Goal: Obtain resource: Download file/media

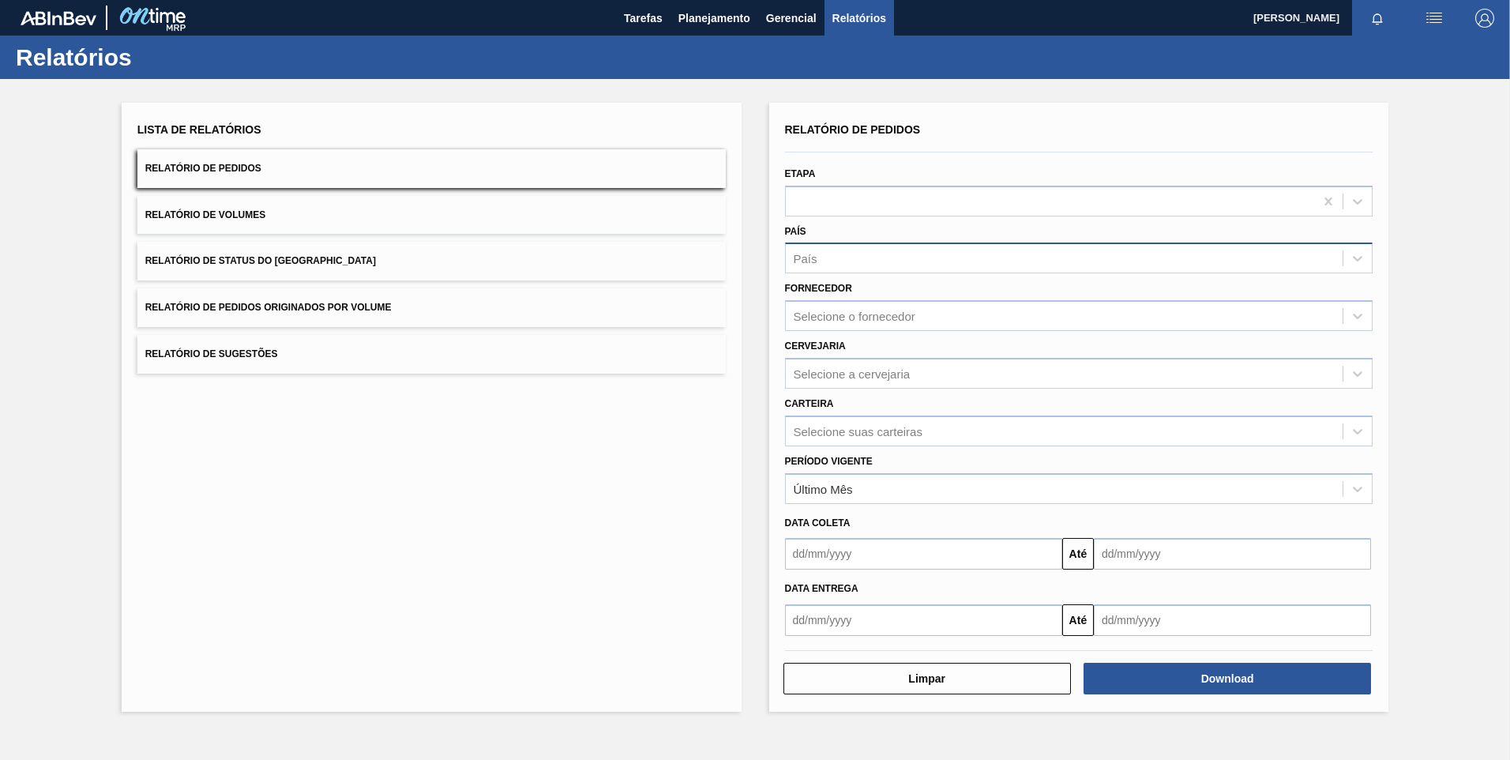
click at [940, 262] on div "País" at bounding box center [1064, 258] width 557 height 23
click at [838, 292] on div "BR - [GEOGRAPHIC_DATA]" at bounding box center [1079, 297] width 588 height 29
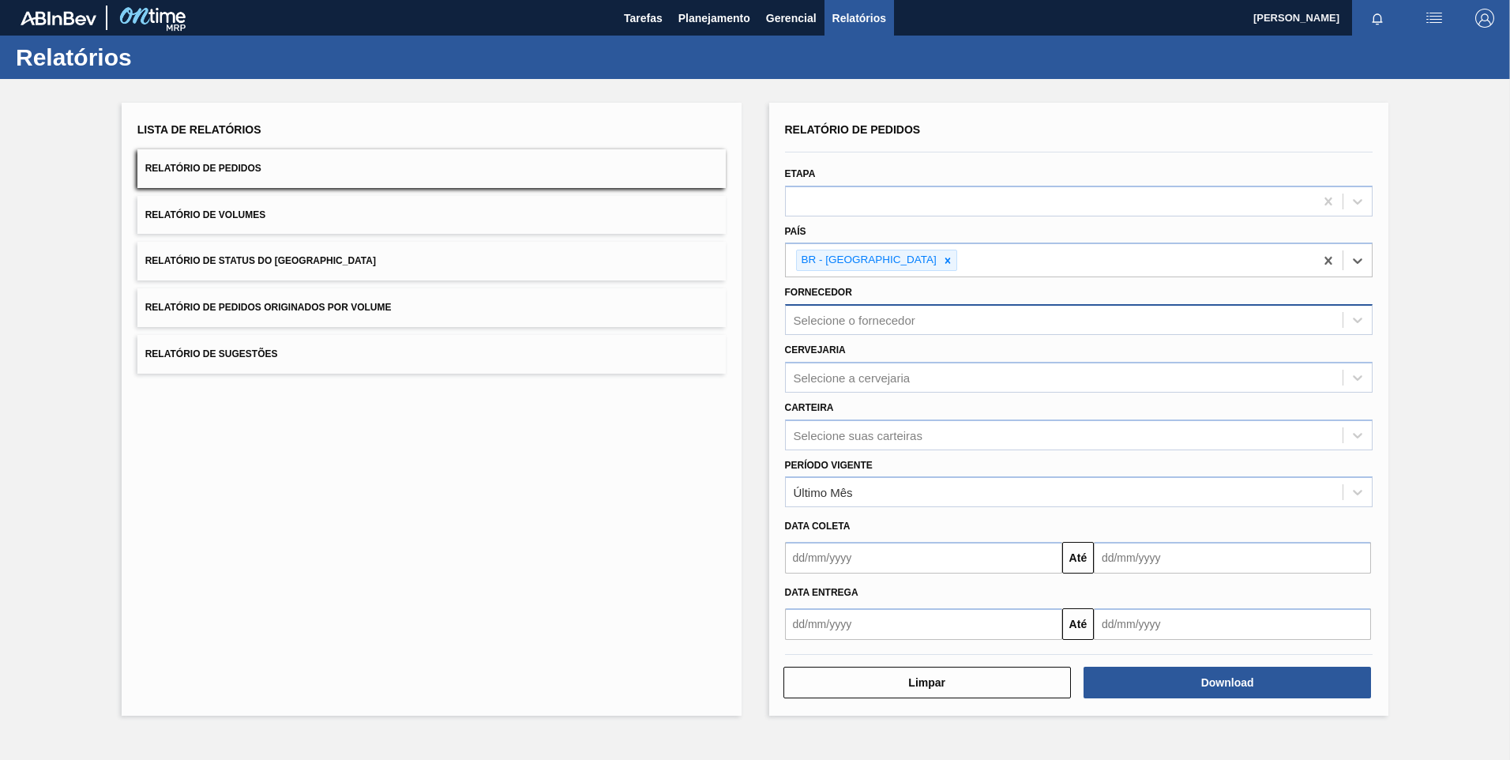
click at [880, 317] on div "Selecione o fornecedor" at bounding box center [855, 319] width 122 height 13
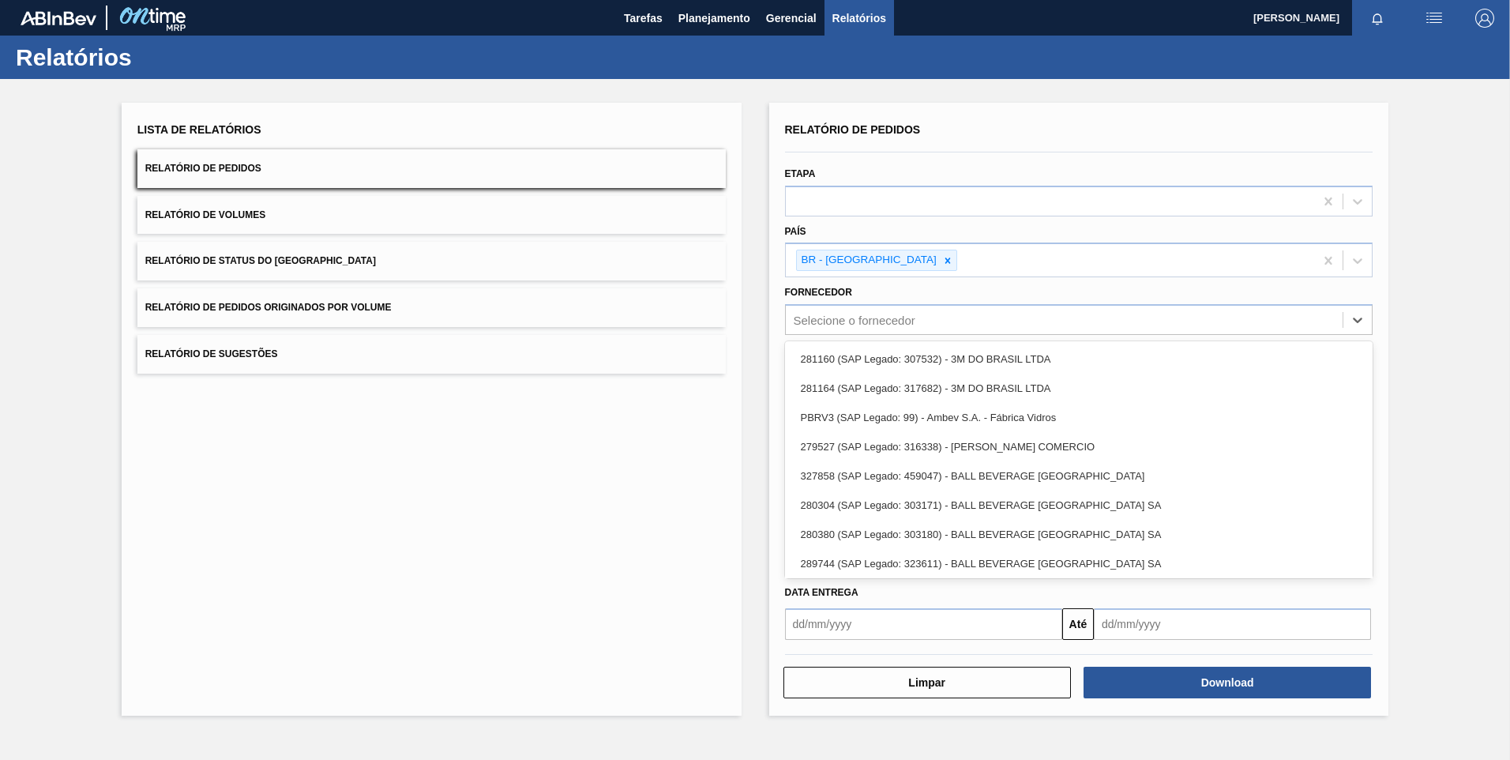
click at [947, 336] on div "Cervejaria Selecione a cervejaria" at bounding box center [1079, 364] width 601 height 58
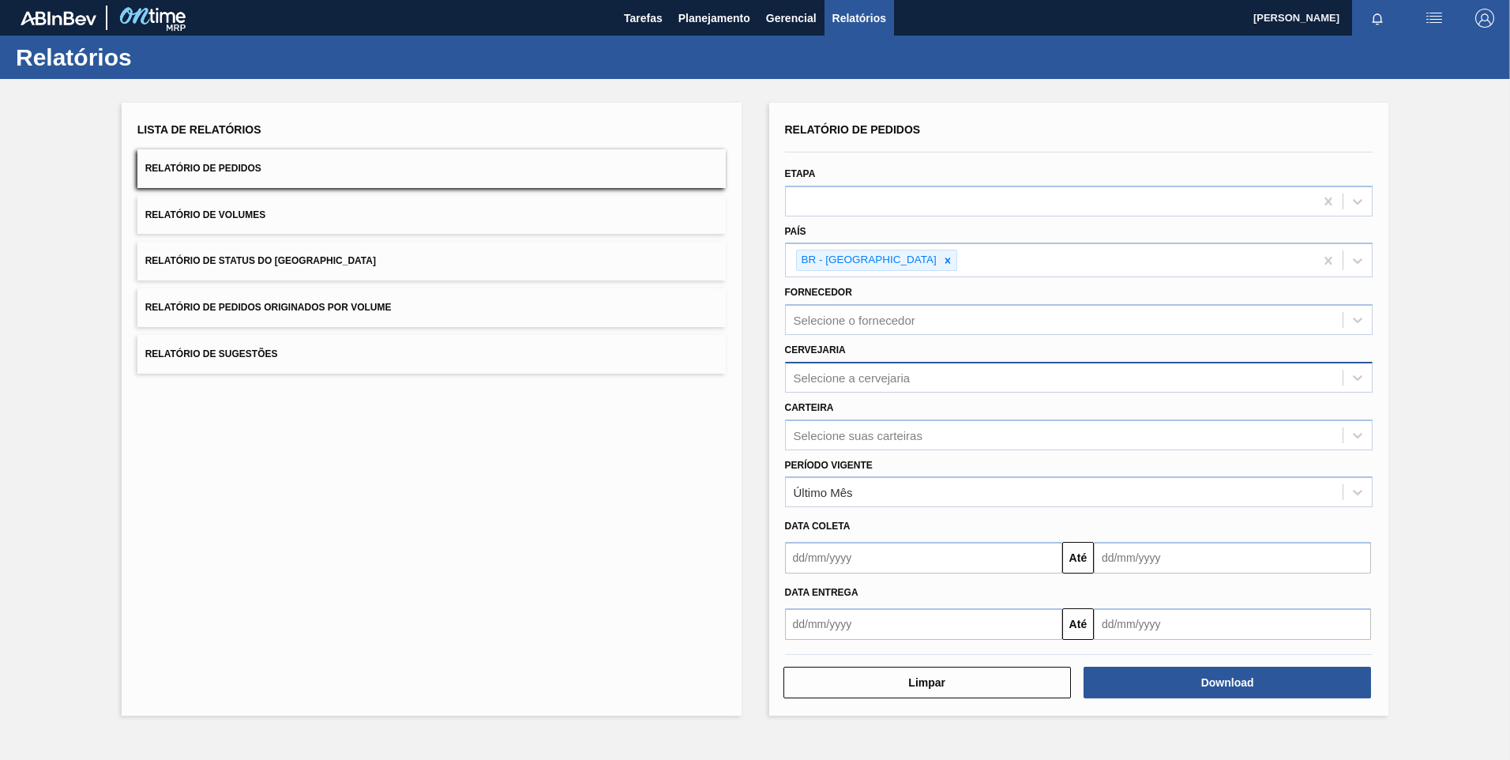
click at [842, 381] on div "Selecione a cervejaria" at bounding box center [852, 376] width 117 height 13
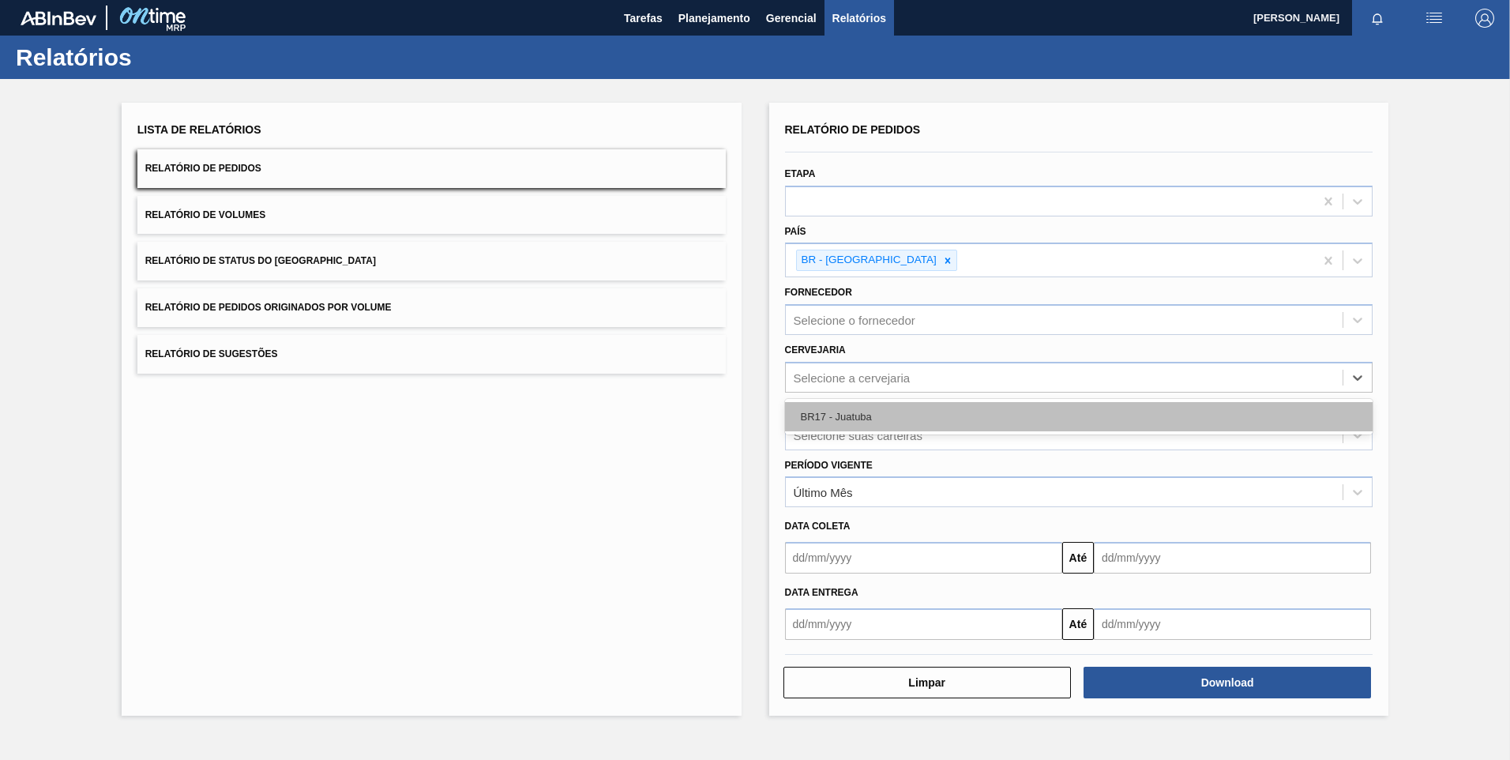
click at [884, 423] on div "BR17 - Juatuba" at bounding box center [1079, 416] width 588 height 29
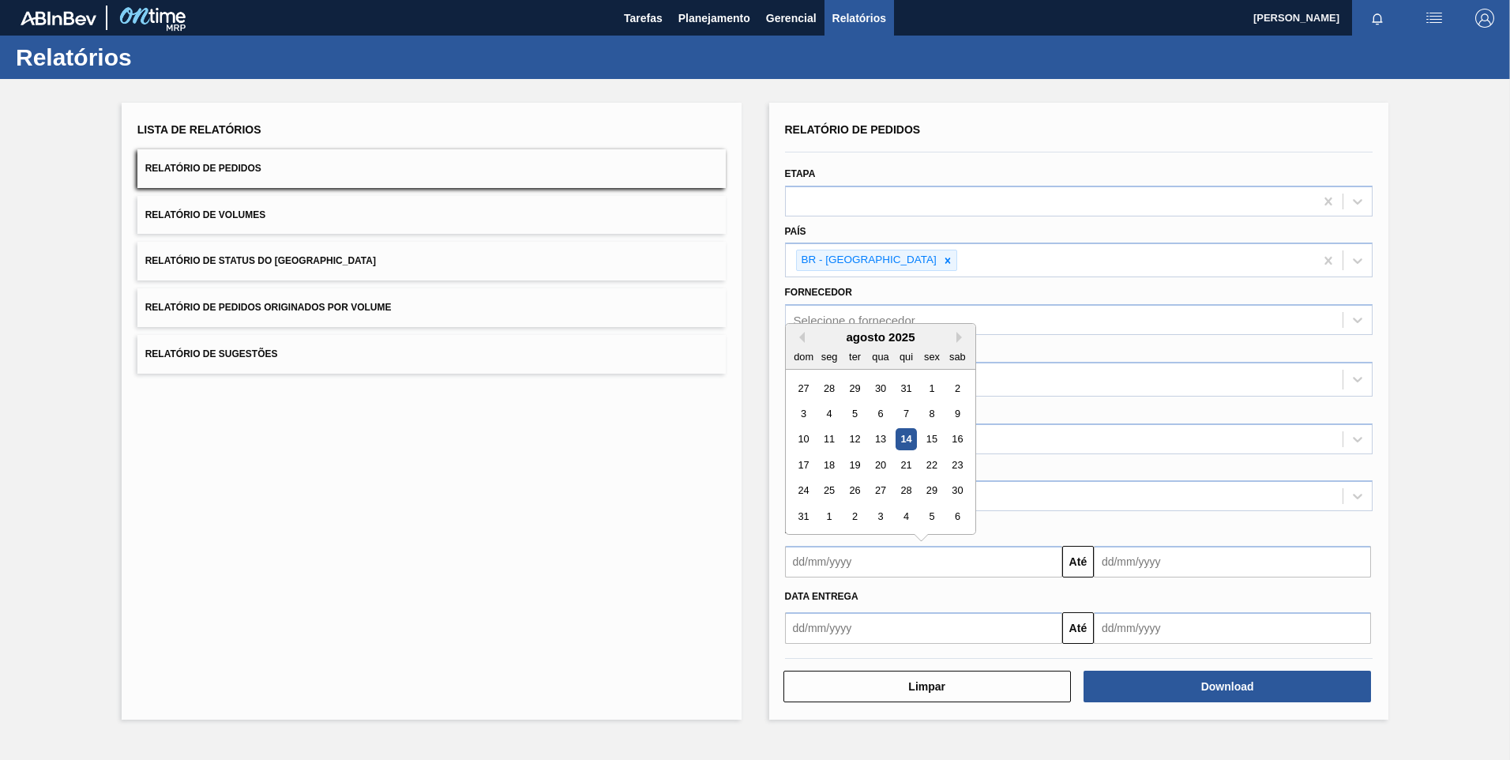
click at [812, 564] on input "text" at bounding box center [923, 562] width 277 height 32
click at [928, 388] on div "1" at bounding box center [931, 387] width 21 height 21
type input "[DATE]"
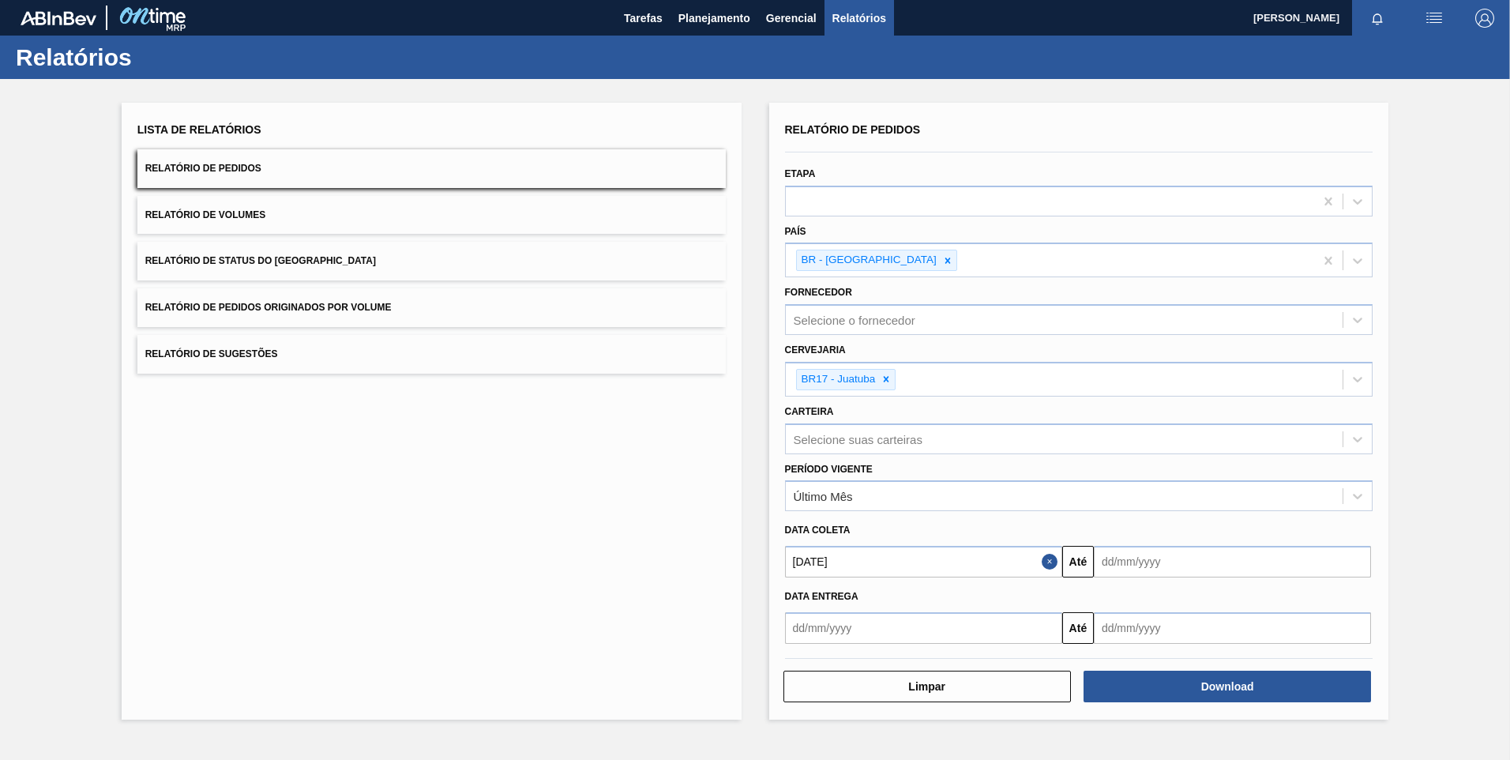
click at [1201, 564] on input "text" at bounding box center [1232, 562] width 277 height 32
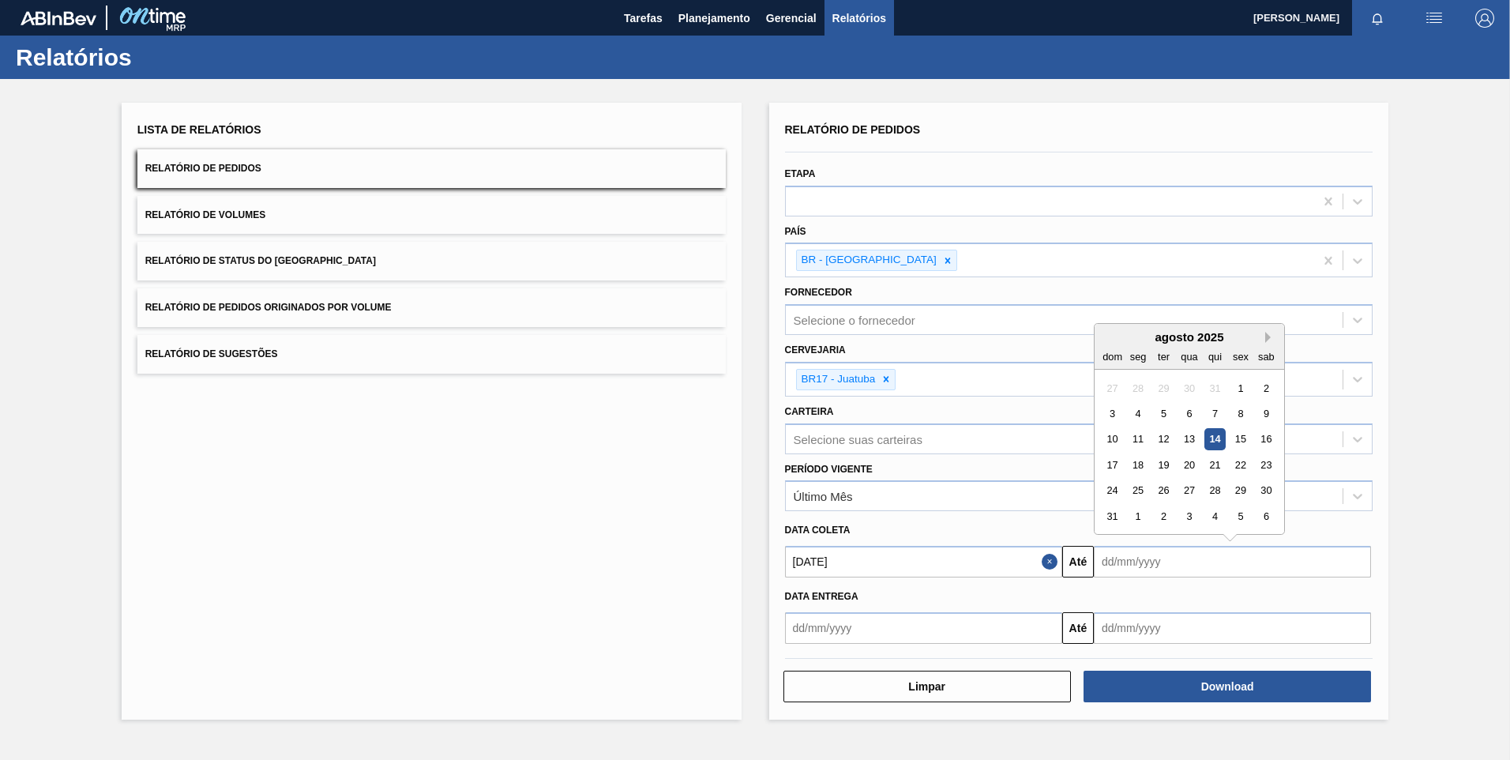
click at [1267, 341] on button "Next Month" at bounding box center [1270, 337] width 11 height 11
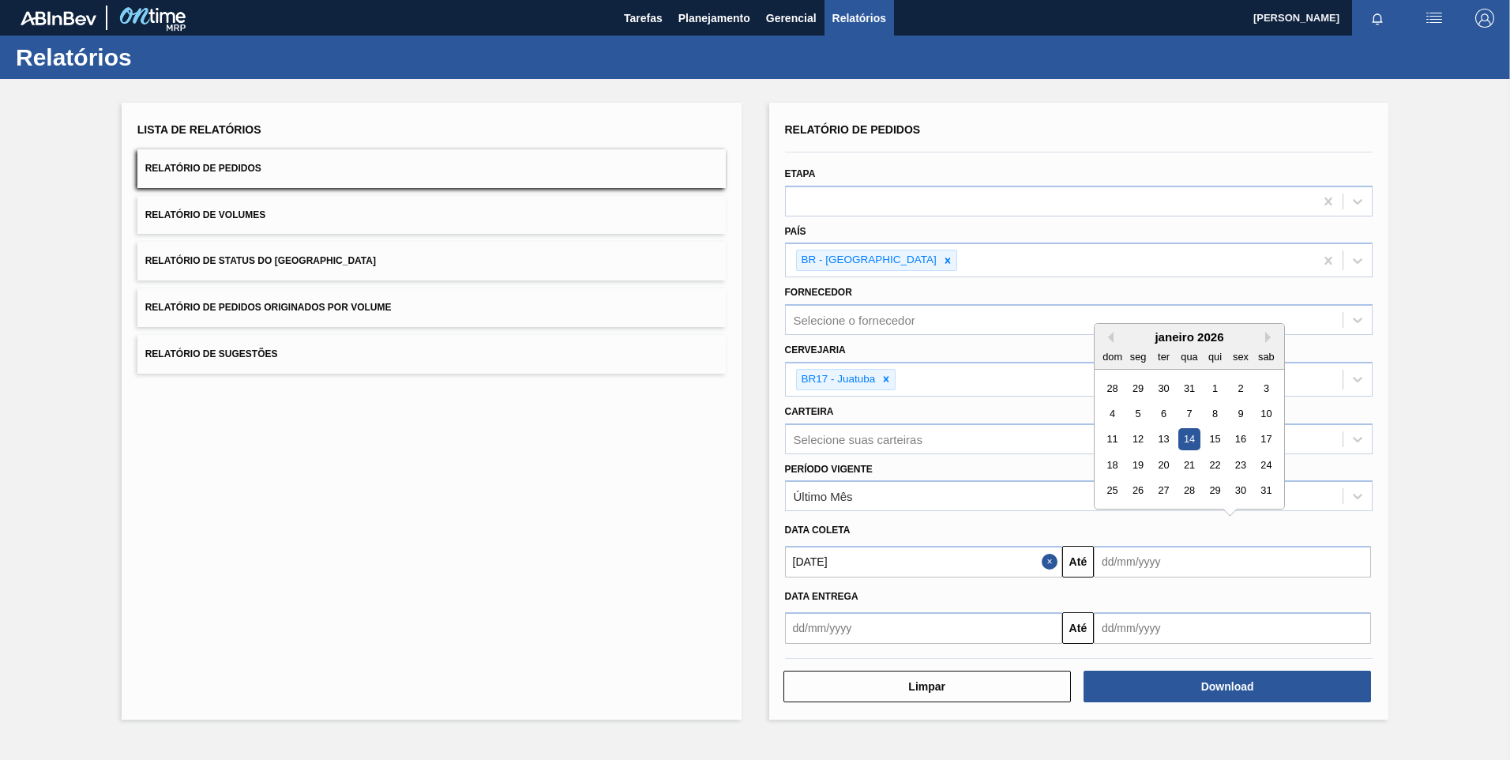
click at [906, 625] on input "text" at bounding box center [923, 628] width 277 height 32
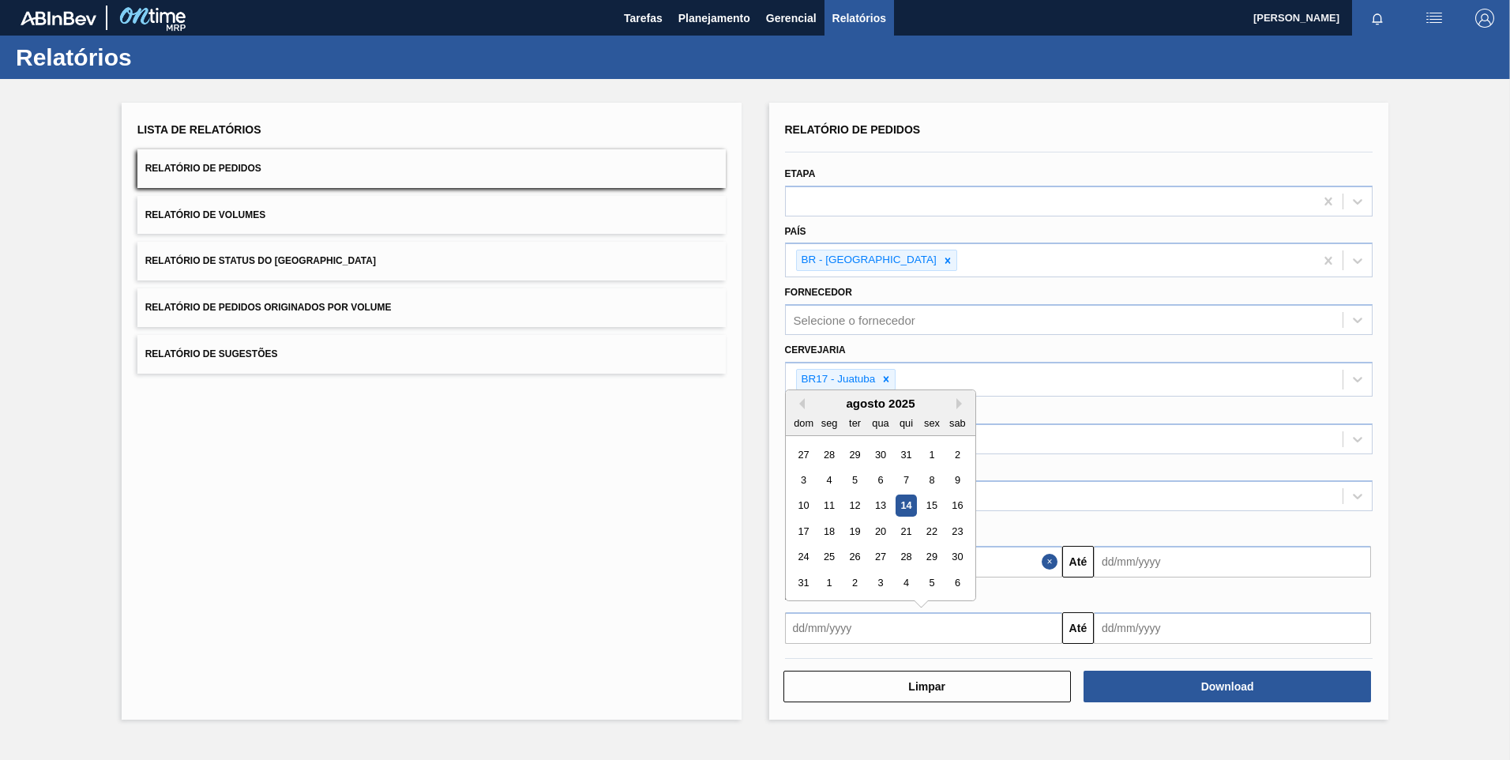
click at [1050, 564] on button "Close" at bounding box center [1051, 562] width 21 height 32
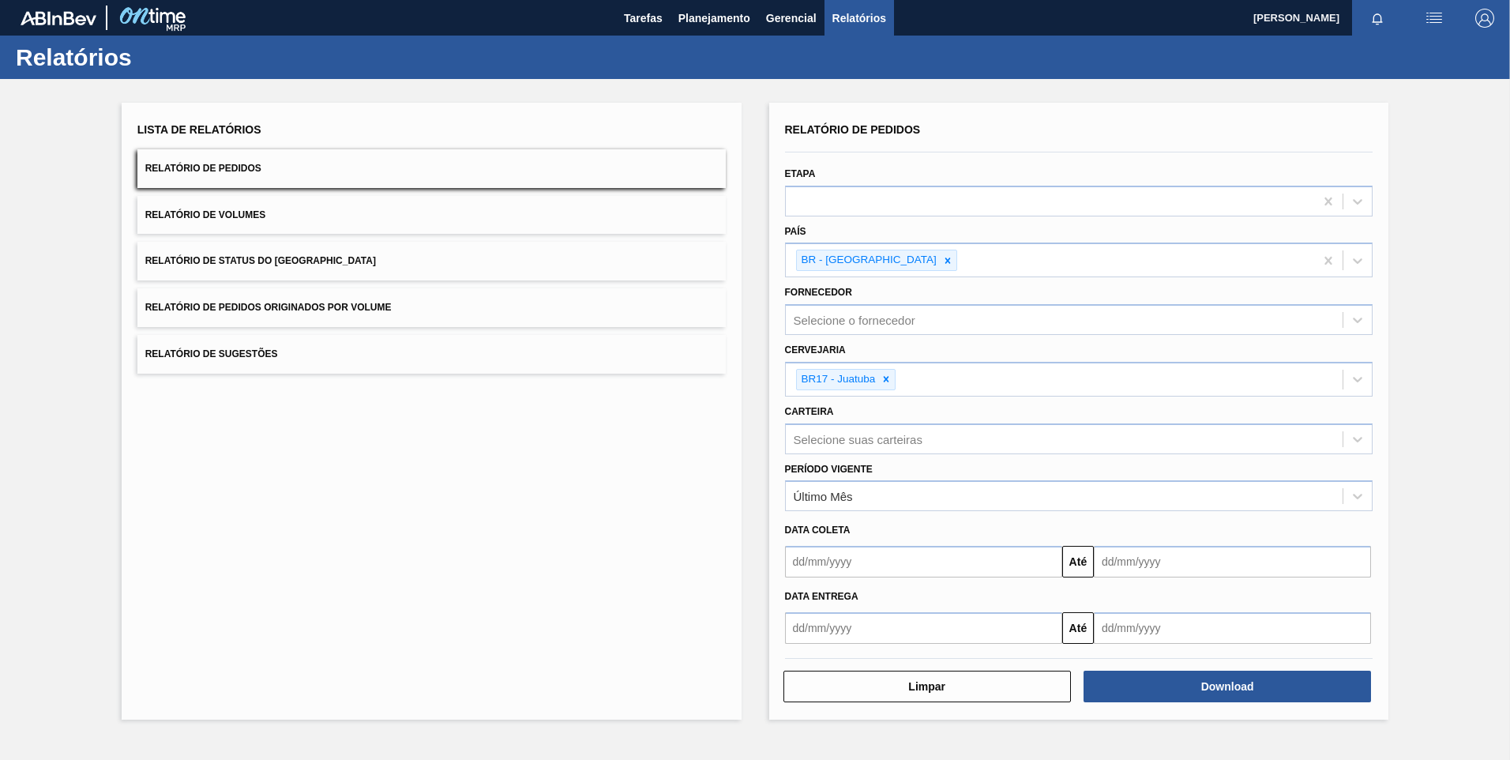
click at [1043, 623] on input "text" at bounding box center [923, 628] width 277 height 32
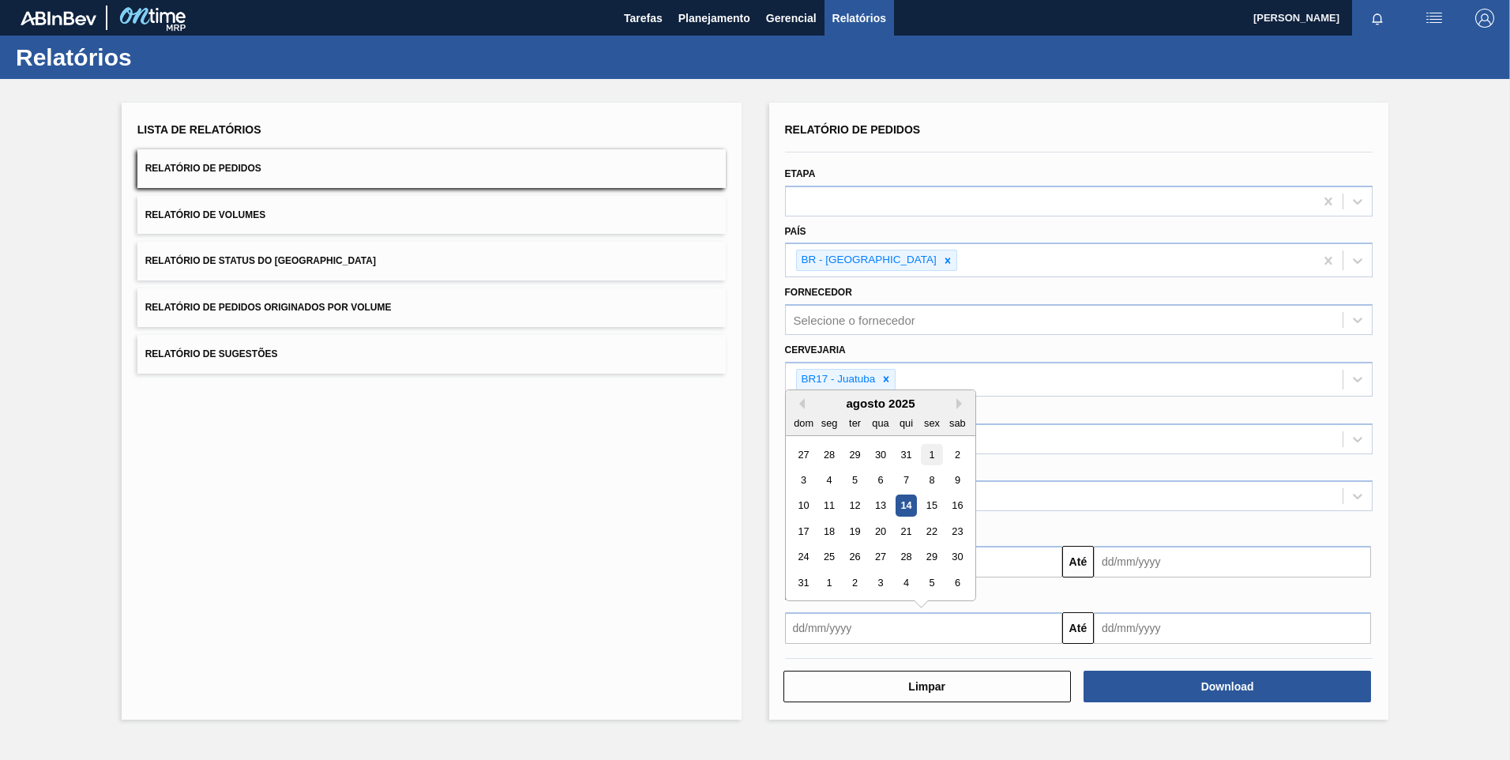
click at [930, 450] on div "1" at bounding box center [931, 453] width 21 height 21
type input "[DATE]"
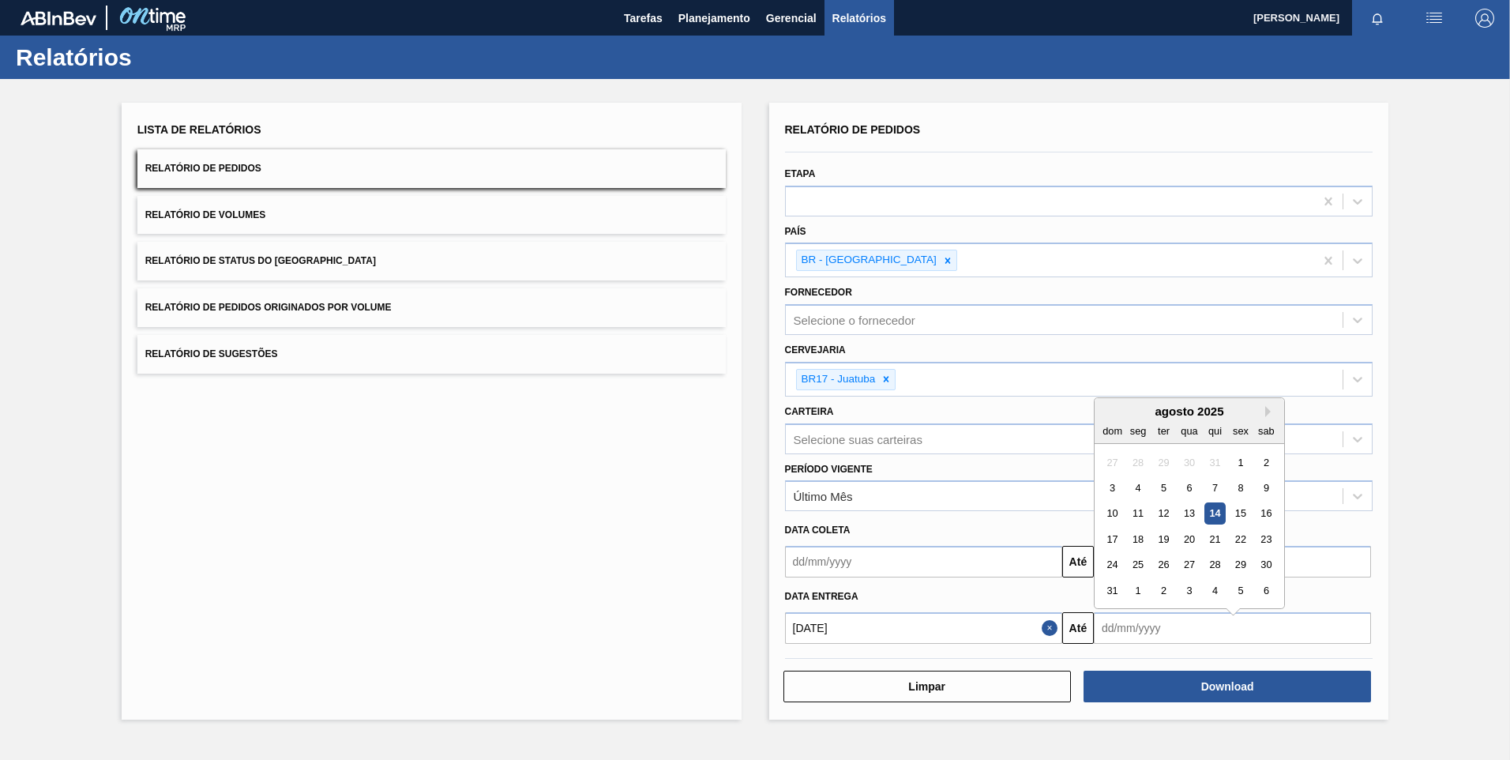
click at [1277, 633] on input "text" at bounding box center [1232, 628] width 277 height 32
click at [1269, 413] on div "sab" at bounding box center [1265, 422] width 21 height 21
click at [1264, 400] on div "agosto 2025" at bounding box center [1188, 402] width 189 height 13
click at [1270, 404] on button "Next Month" at bounding box center [1270, 403] width 11 height 11
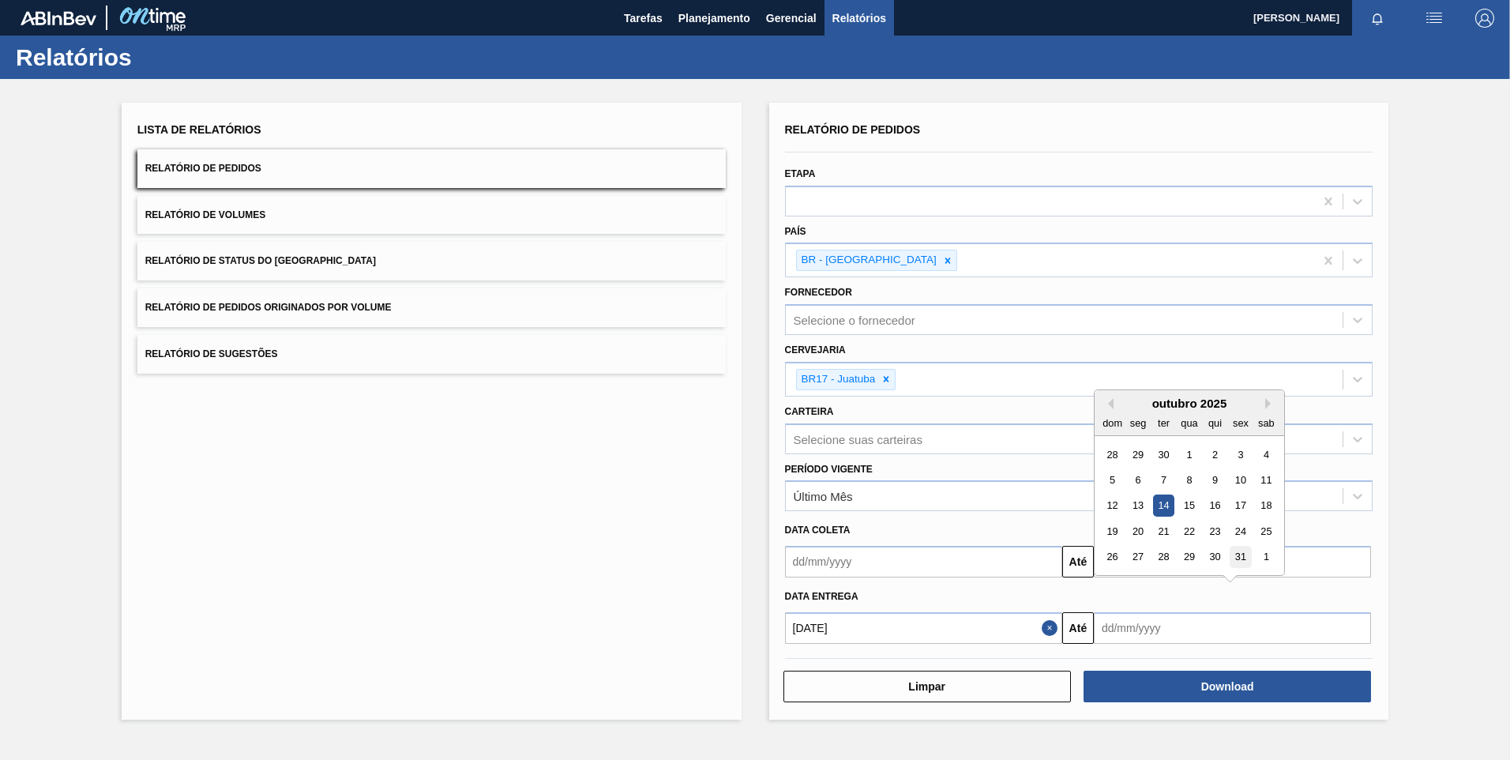
click at [1244, 561] on div "31" at bounding box center [1239, 556] width 21 height 21
type input "[DATE]"
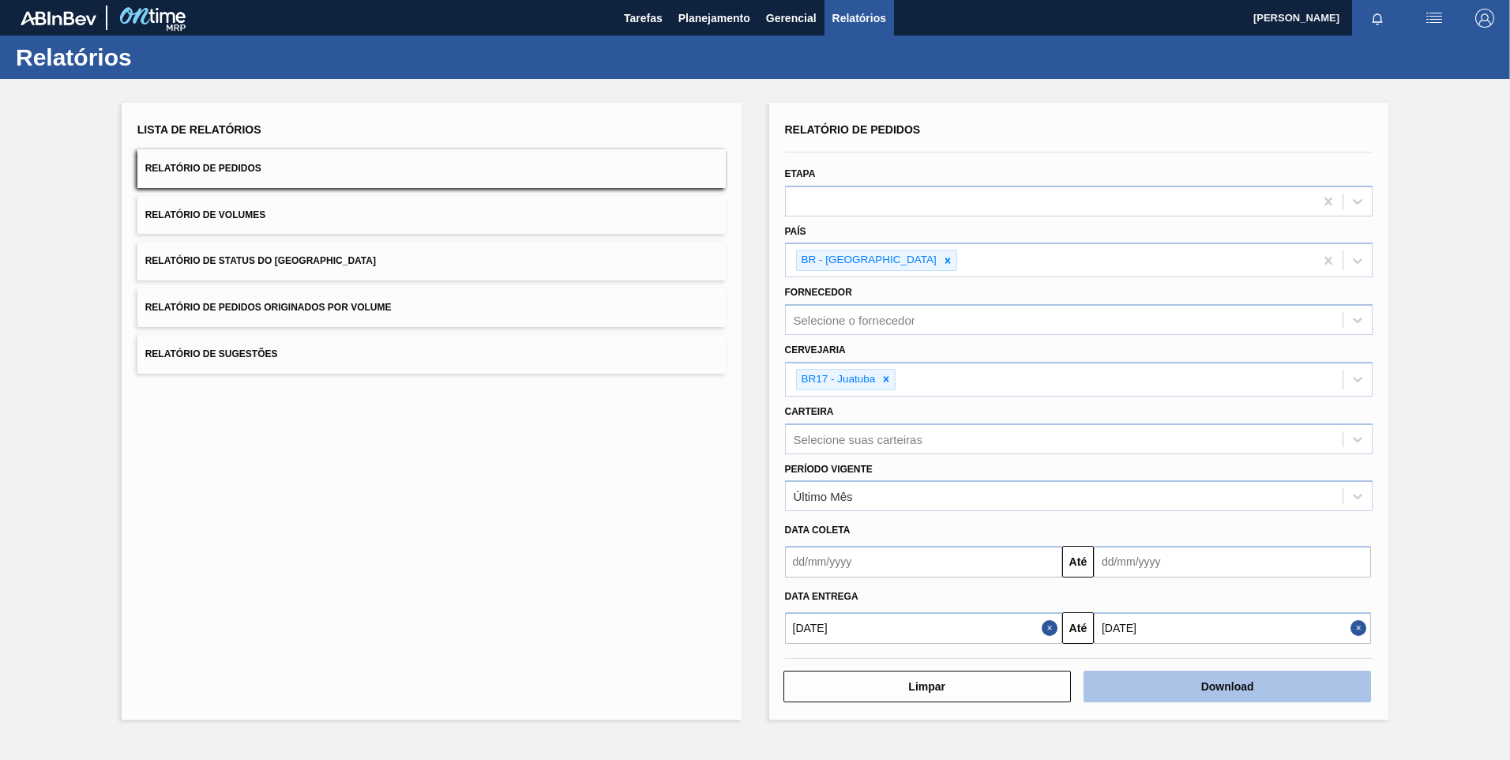
click at [1188, 681] on button "Download" at bounding box center [1226, 686] width 287 height 32
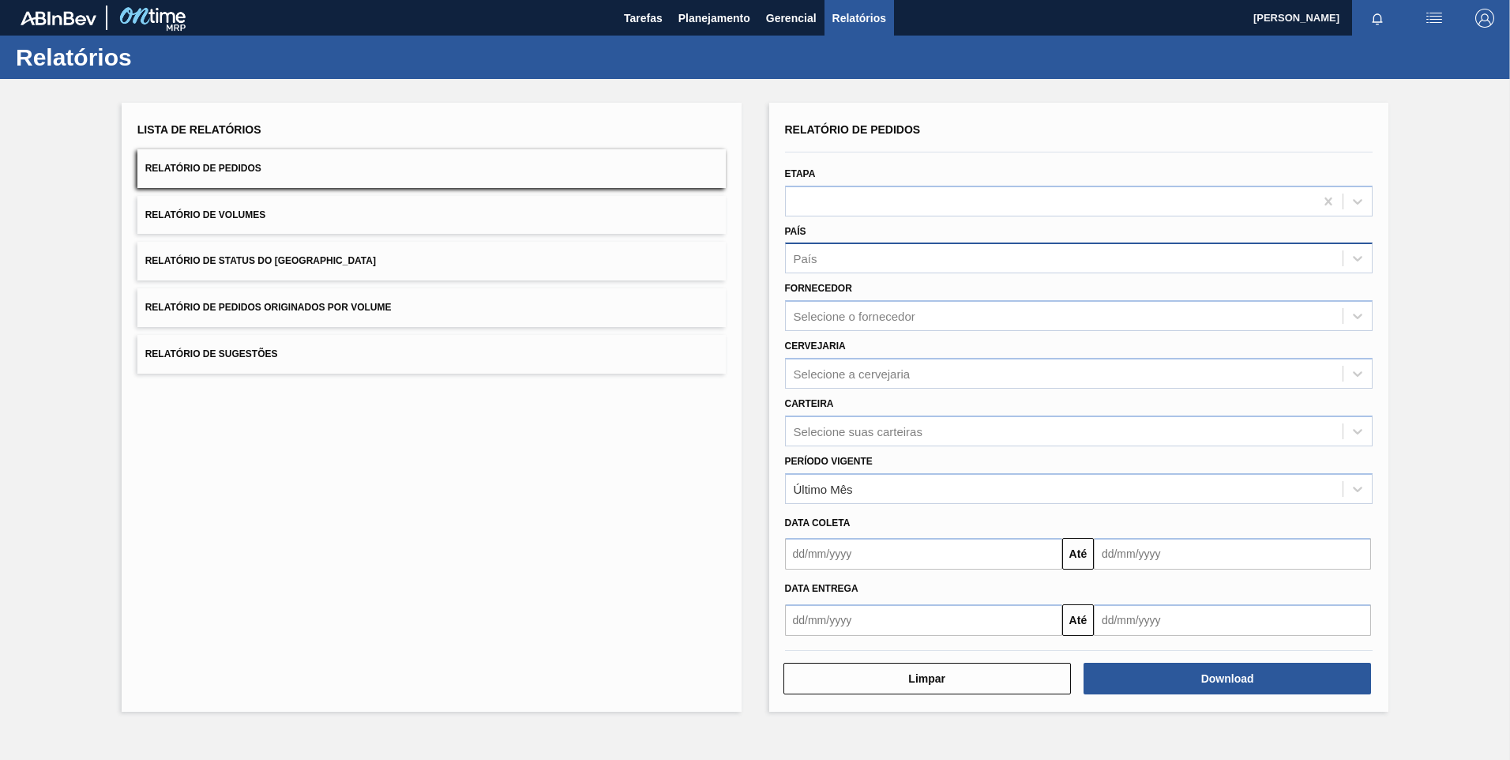
click at [876, 266] on div "País" at bounding box center [1064, 258] width 557 height 23
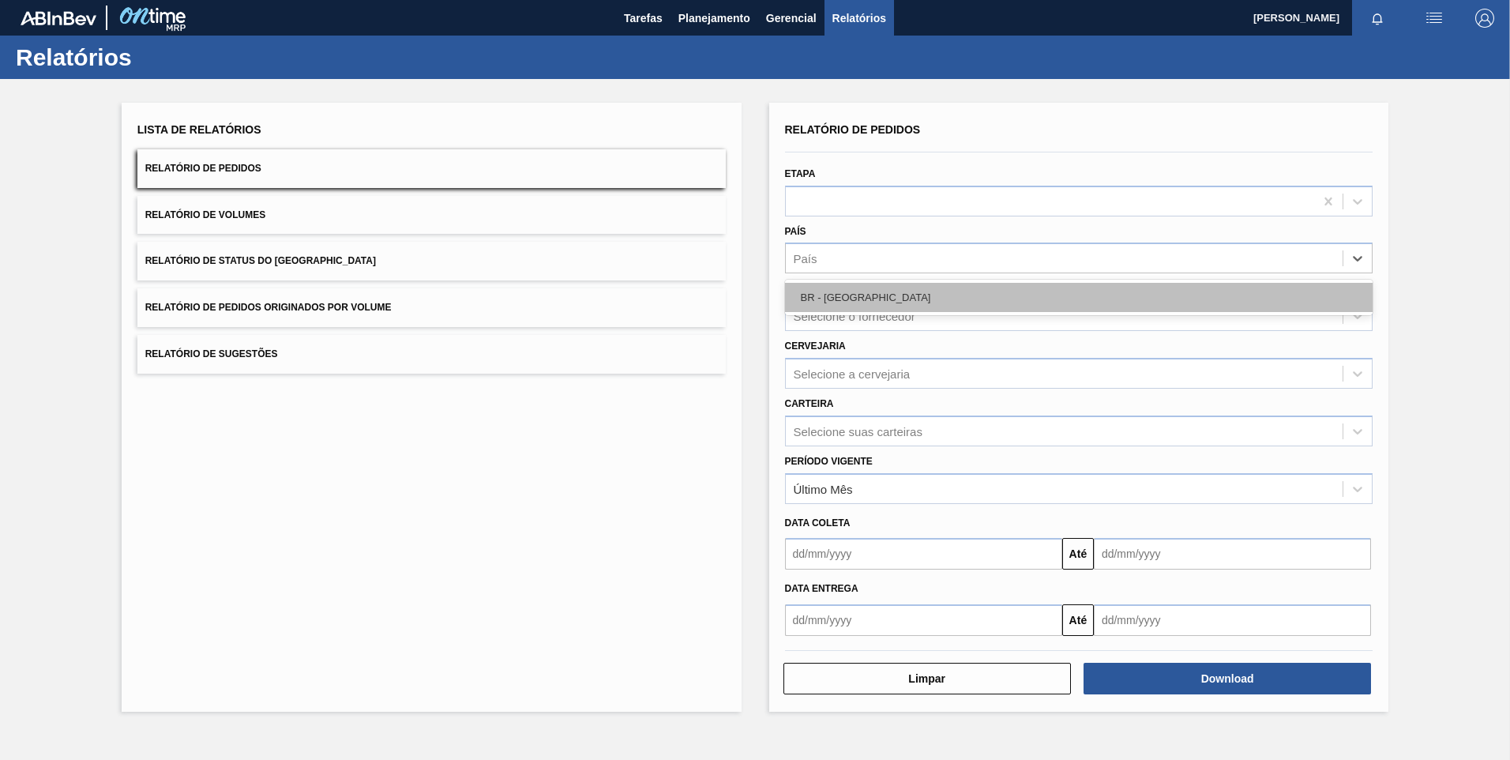
click at [860, 291] on div "BR - [GEOGRAPHIC_DATA]" at bounding box center [1079, 297] width 588 height 29
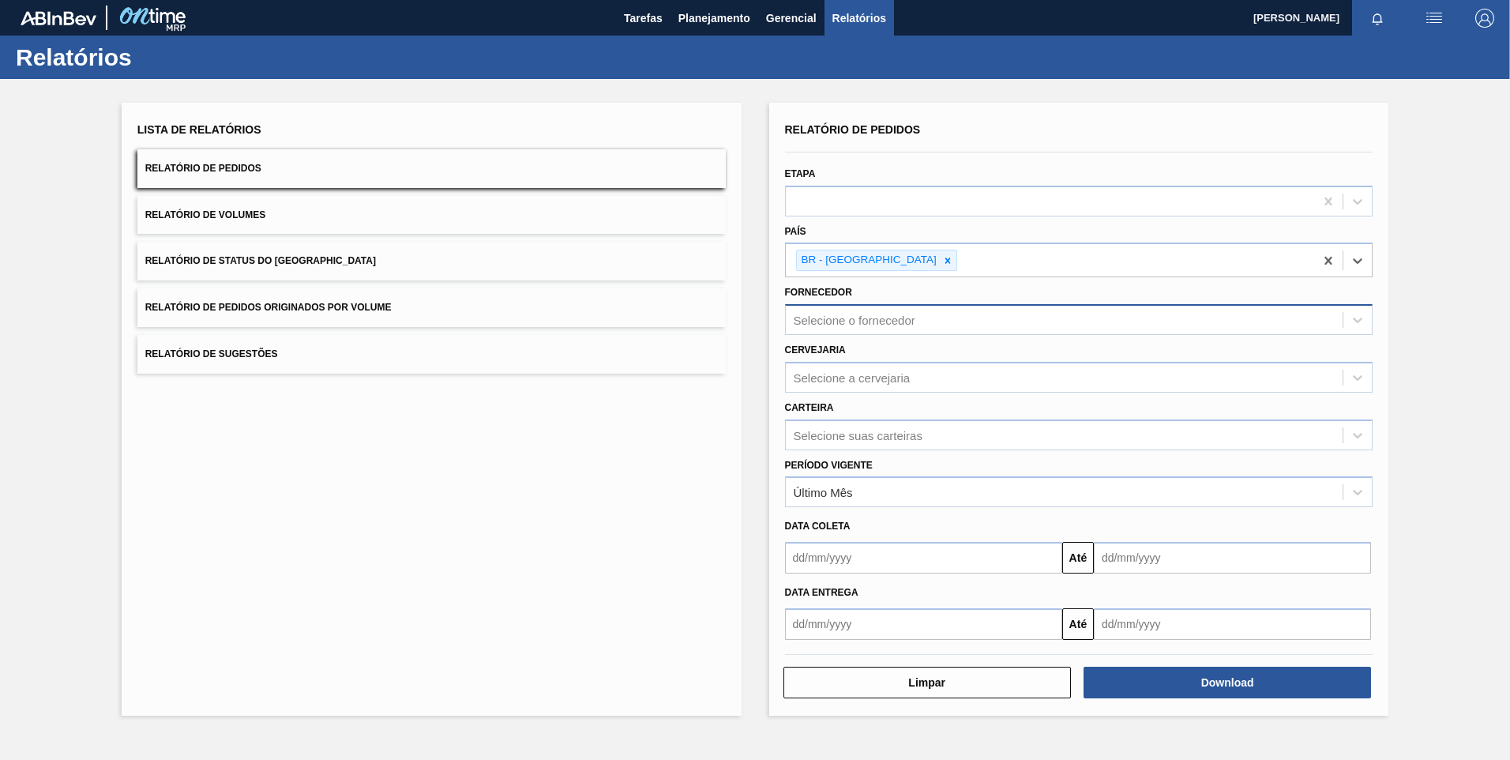
click at [900, 313] on div "Selecione o fornecedor" at bounding box center [855, 319] width 122 height 13
click at [680, 268] on button "Relatório de Status do [GEOGRAPHIC_DATA]" at bounding box center [431, 261] width 588 height 39
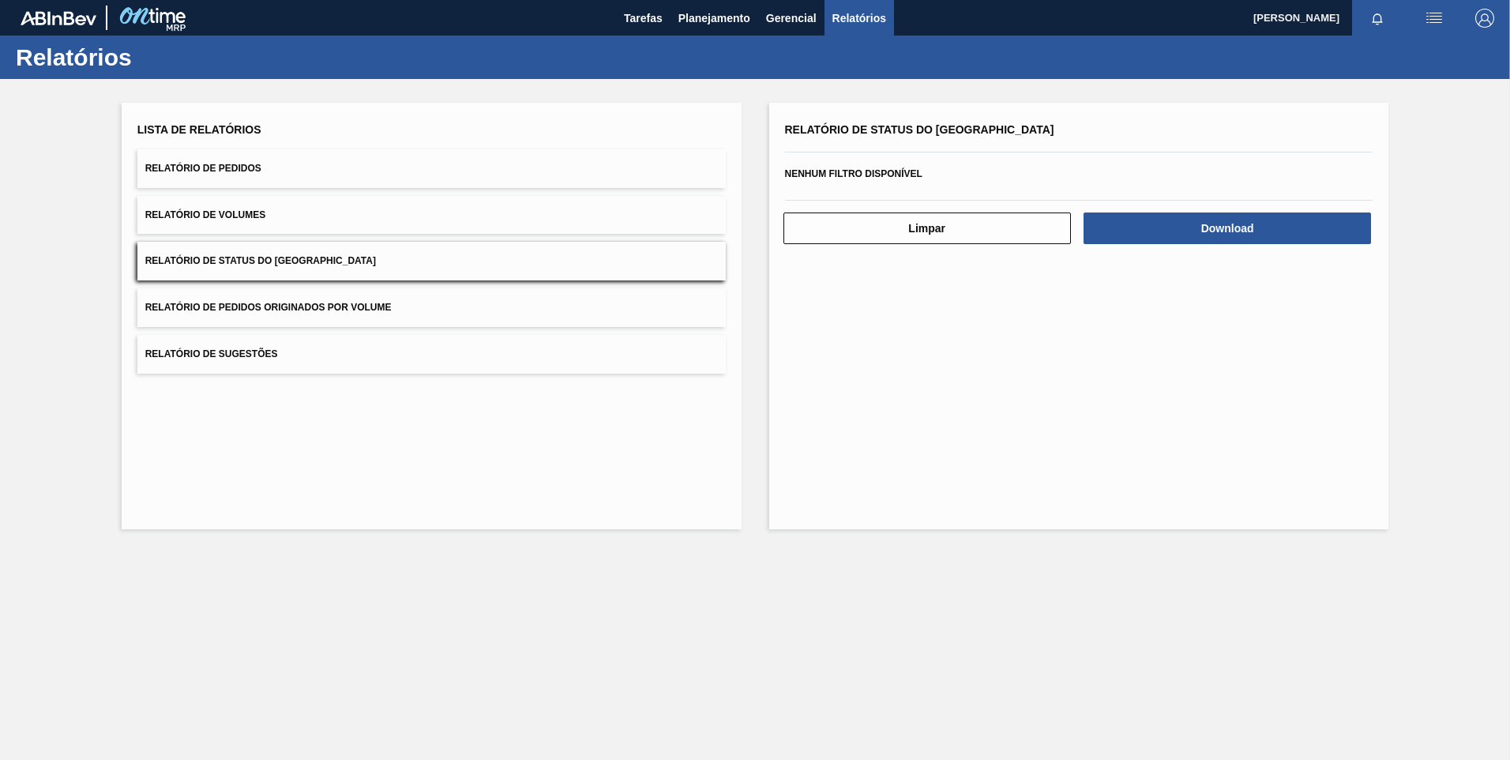
click at [277, 153] on button "Relatório de Pedidos" at bounding box center [431, 168] width 588 height 39
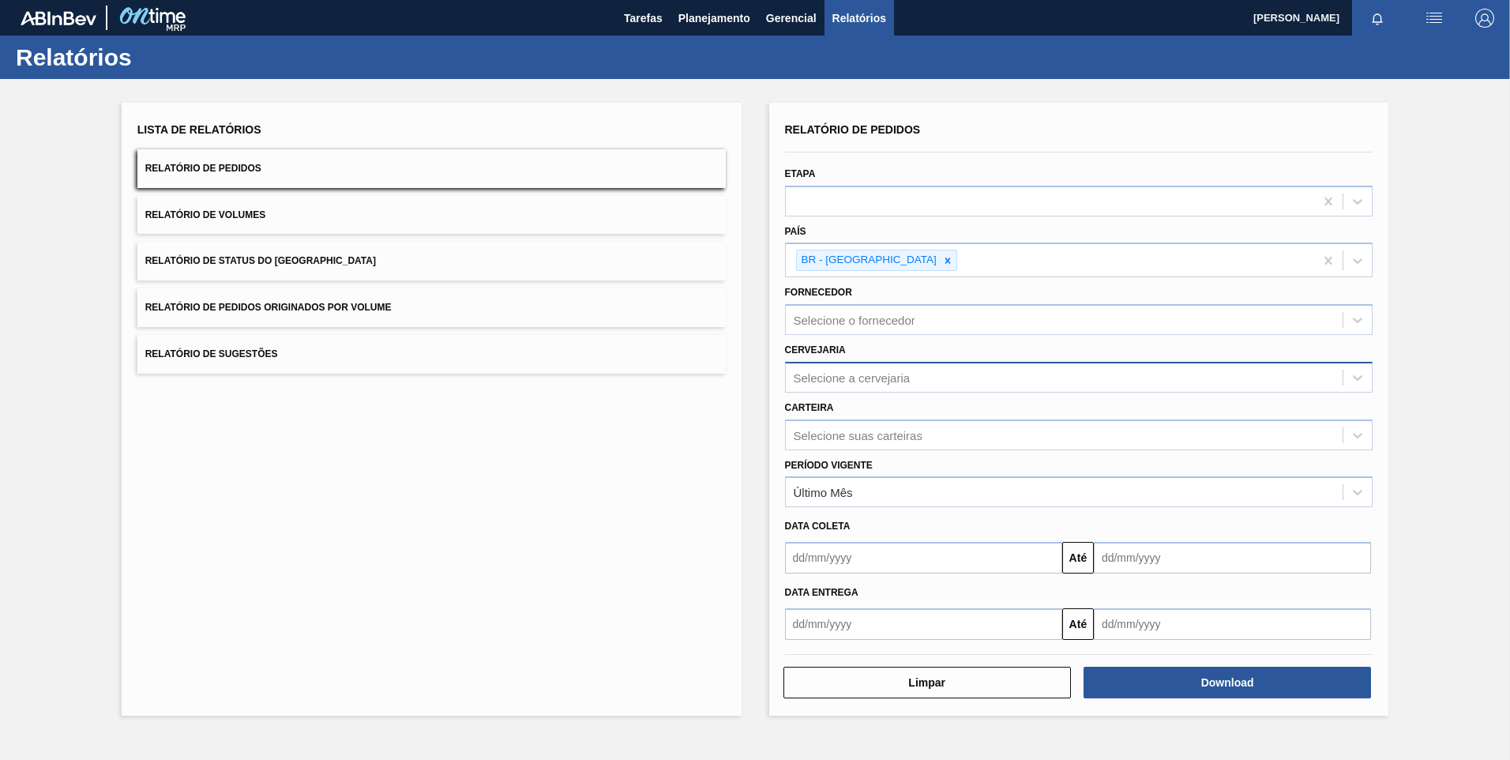
click at [876, 382] on div "Selecione a cervejaria" at bounding box center [852, 376] width 117 height 13
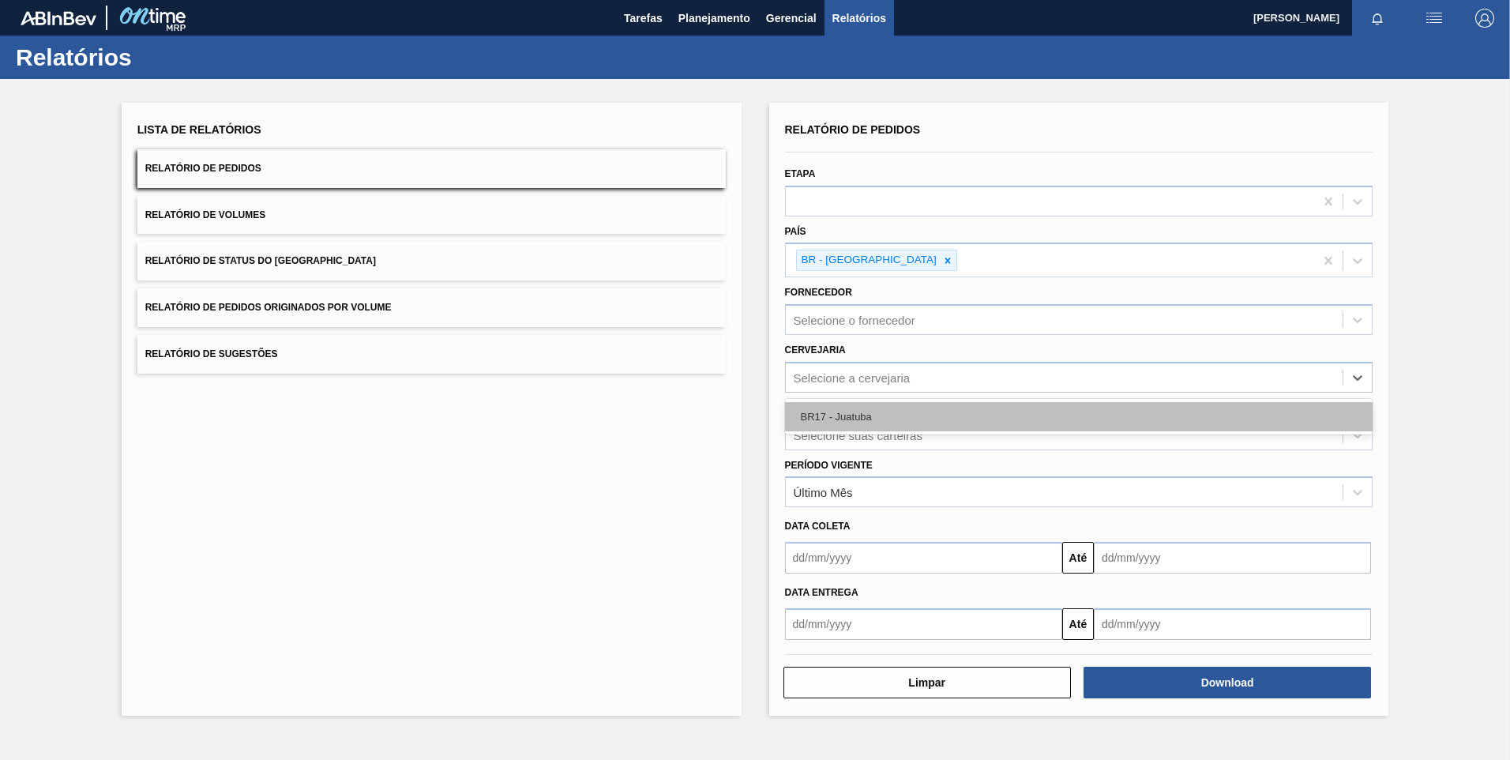
click at [879, 430] on div "BR17 - Juatuba" at bounding box center [1079, 416] width 588 height 29
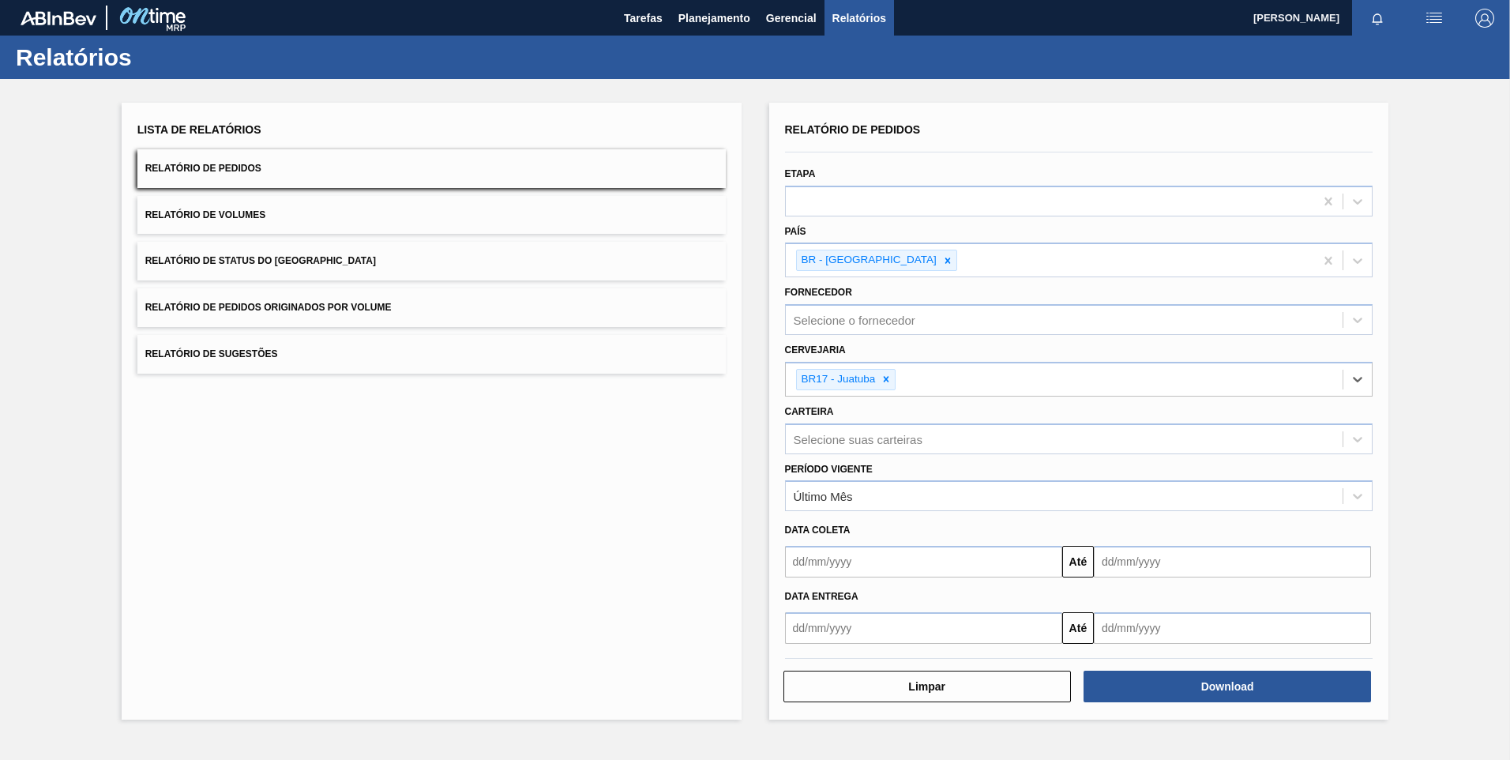
click at [924, 612] on input "text" at bounding box center [923, 628] width 277 height 32
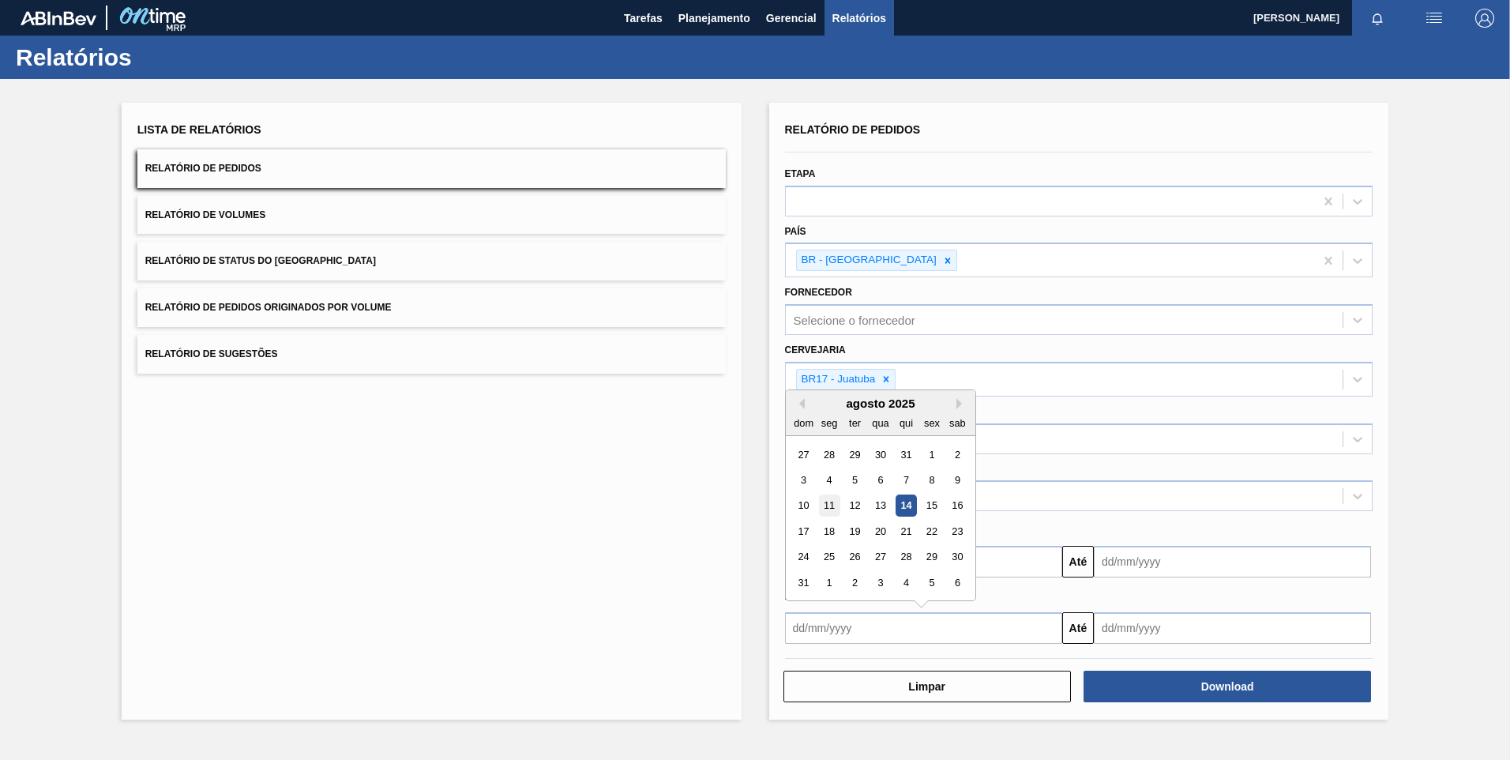
click at [833, 504] on div "11" at bounding box center [828, 504] width 21 height 21
type input "11/08/2025"
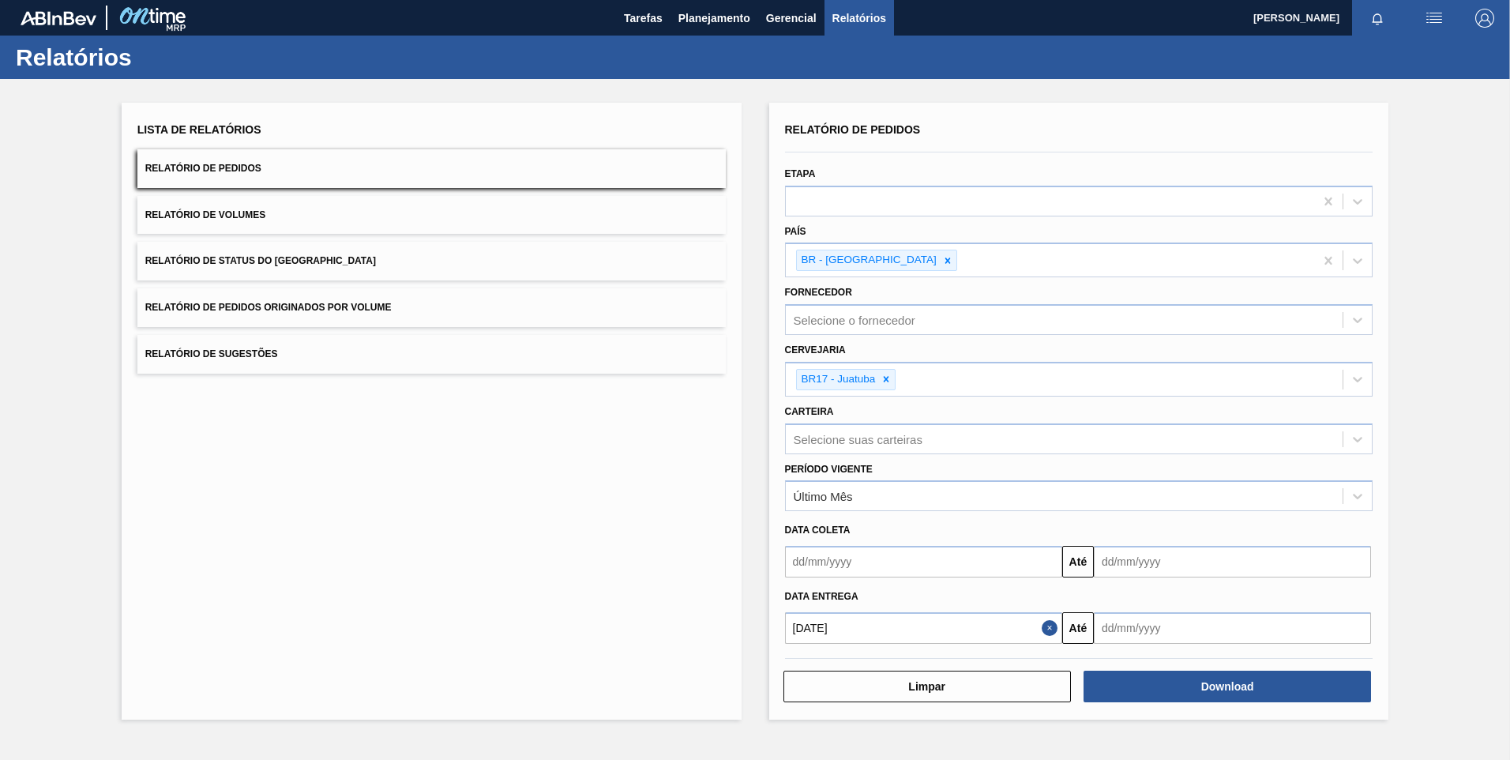
click at [1177, 632] on input "text" at bounding box center [1232, 628] width 277 height 32
click at [1274, 400] on button "Next Month" at bounding box center [1270, 403] width 11 height 11
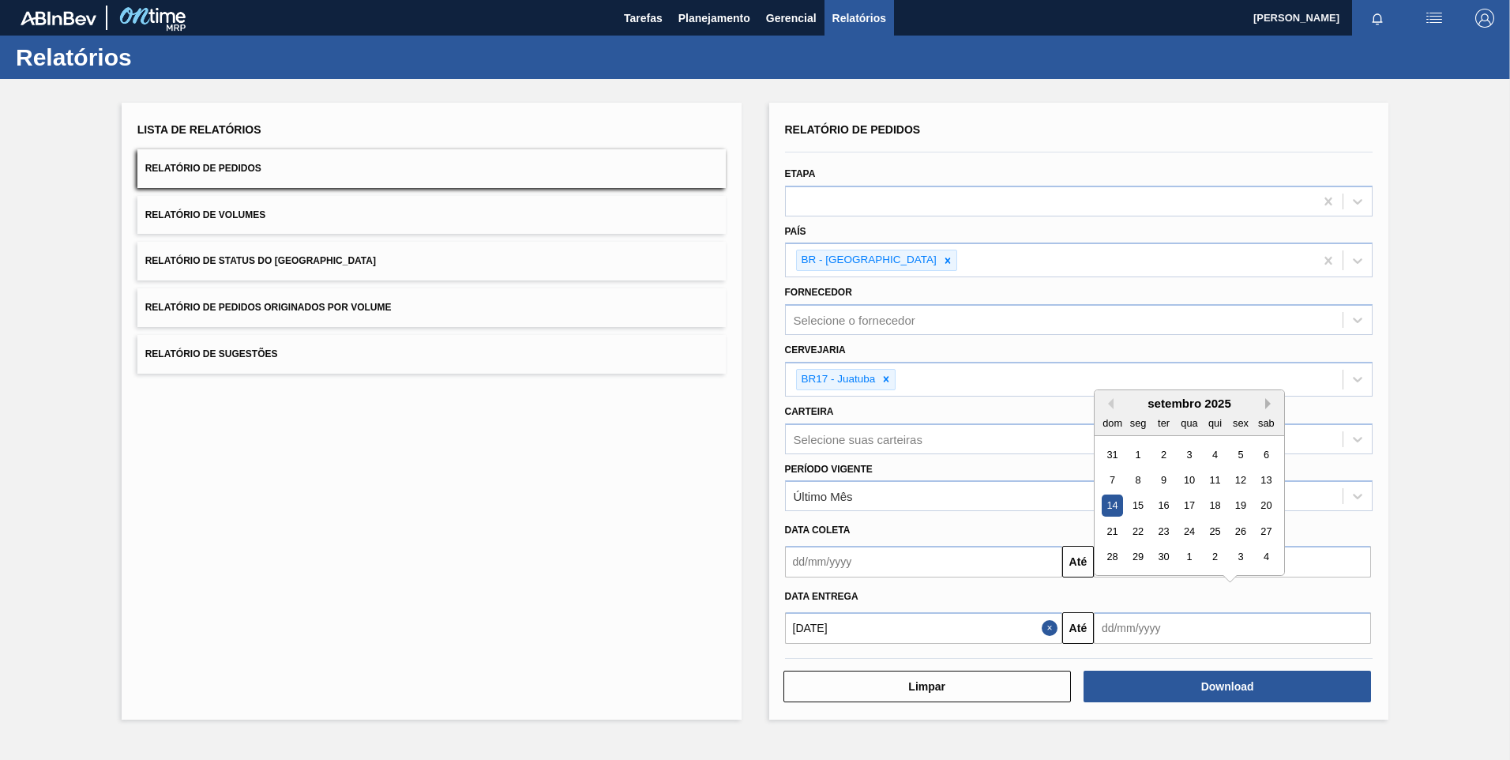
click at [1274, 400] on button "Next Month" at bounding box center [1270, 403] width 11 height 11
click at [1266, 554] on div "1" at bounding box center [1265, 556] width 21 height 21
type input "01/11/2025"
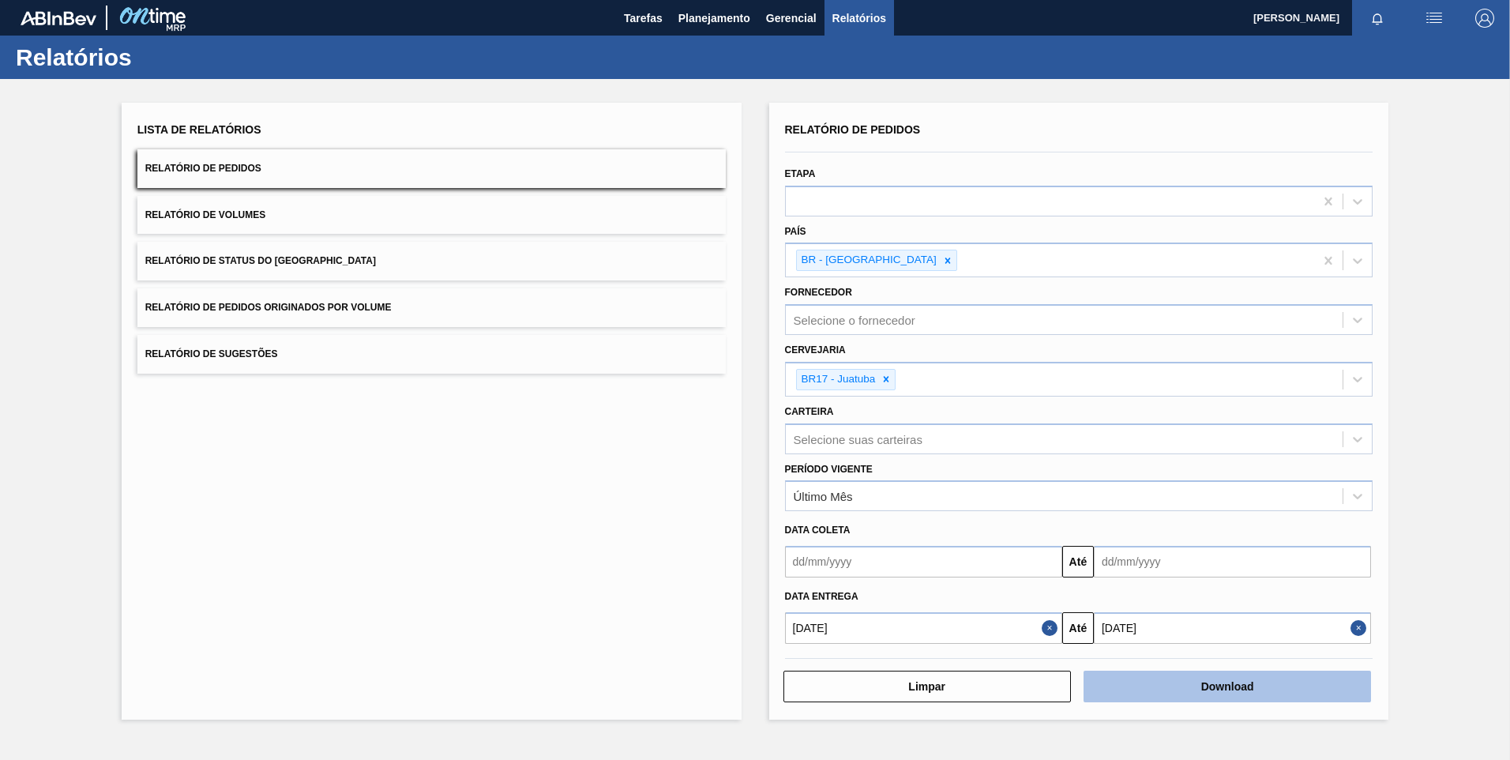
click at [1241, 683] on button "Download" at bounding box center [1226, 686] width 287 height 32
